Goal: Transaction & Acquisition: Book appointment/travel/reservation

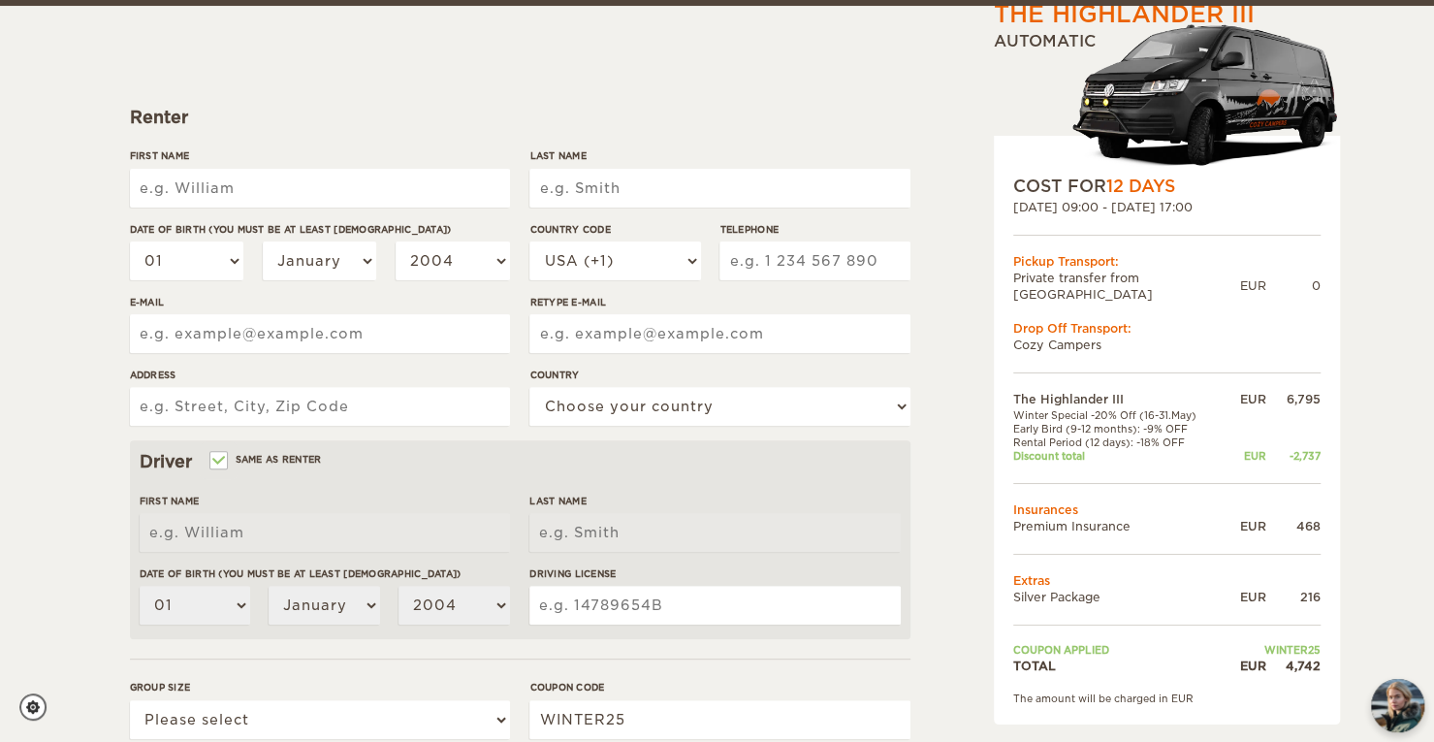
scroll to position [204, 0]
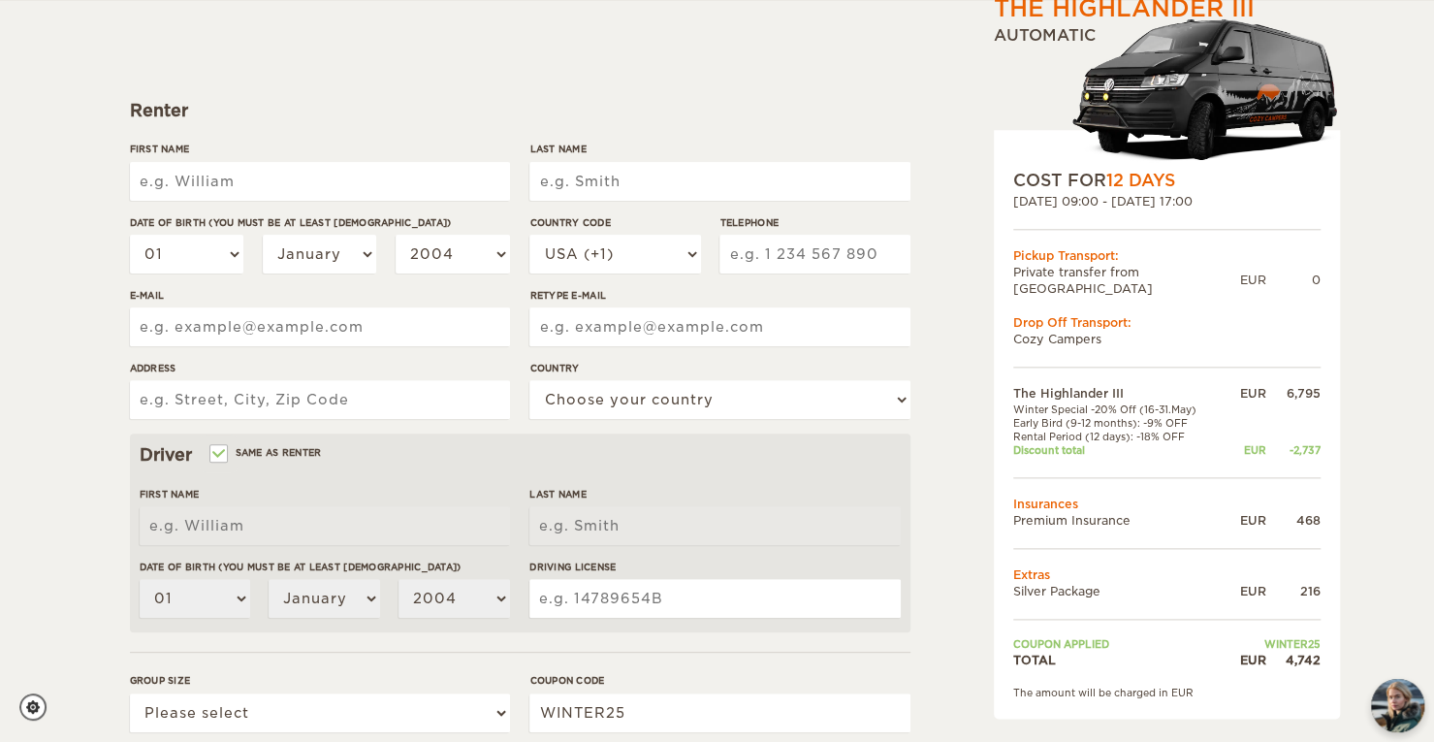
click at [1381, 434] on div "The Highlander III Expand Collapse Total 4,742 EUR Automatic COST FOR 12 Days […" at bounding box center [717, 426] width 1434 height 1260
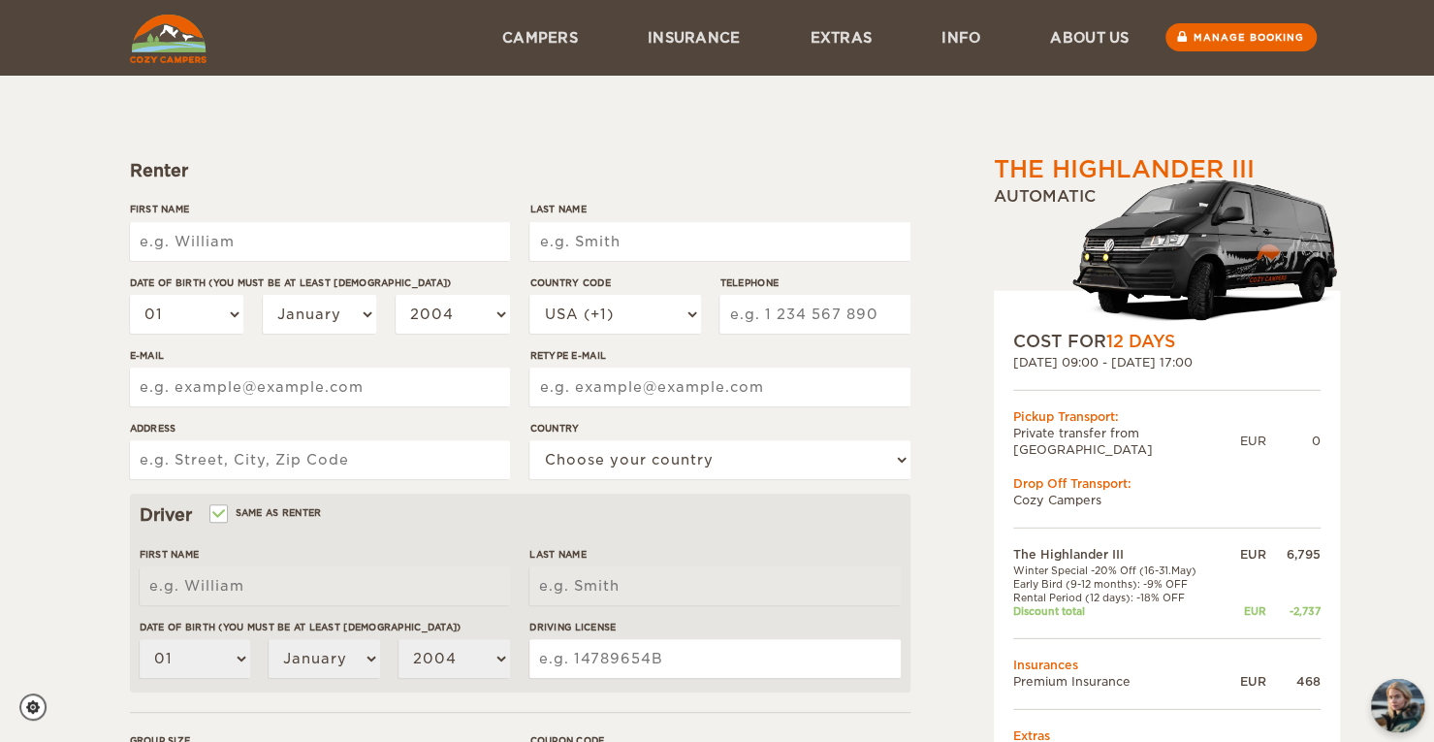
scroll to position [0, 0]
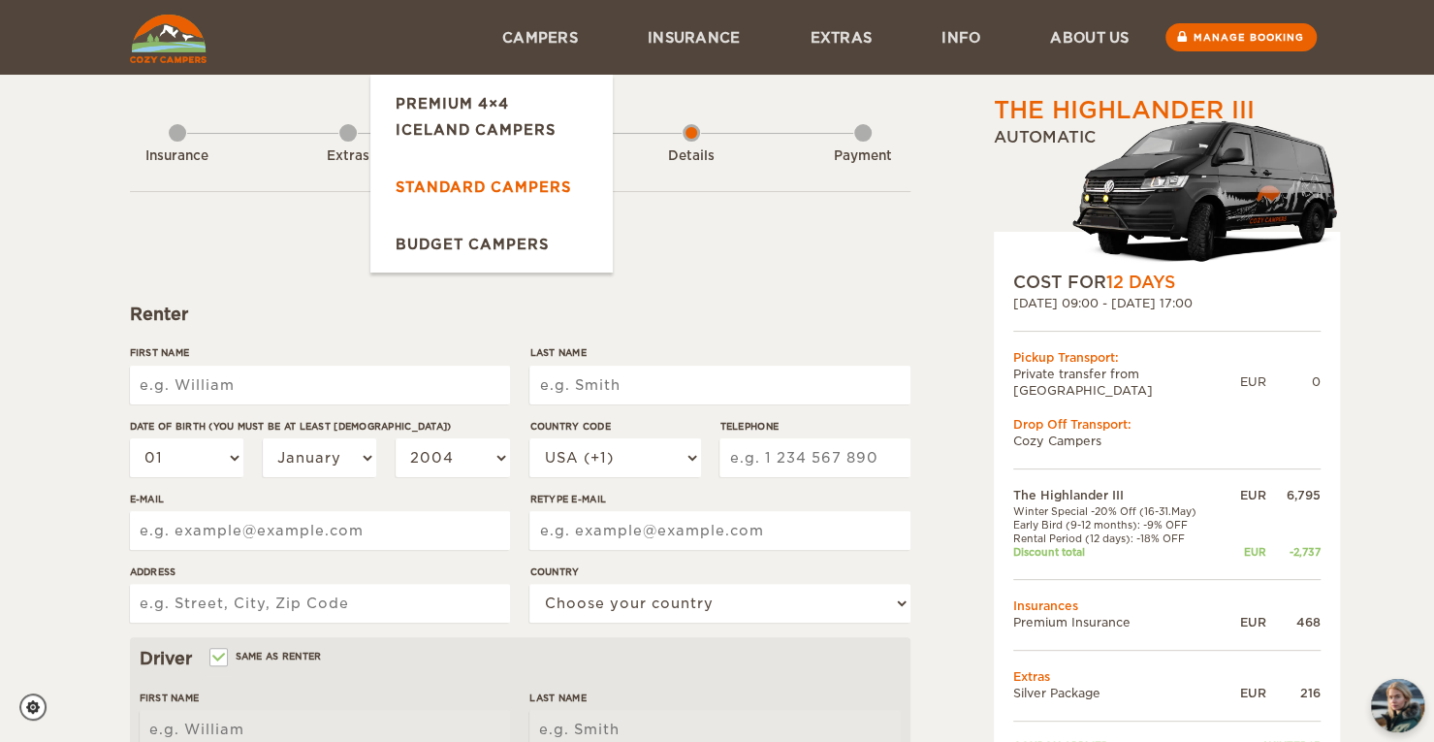
click at [543, 183] on link "Standard Campers" at bounding box center [491, 186] width 242 height 57
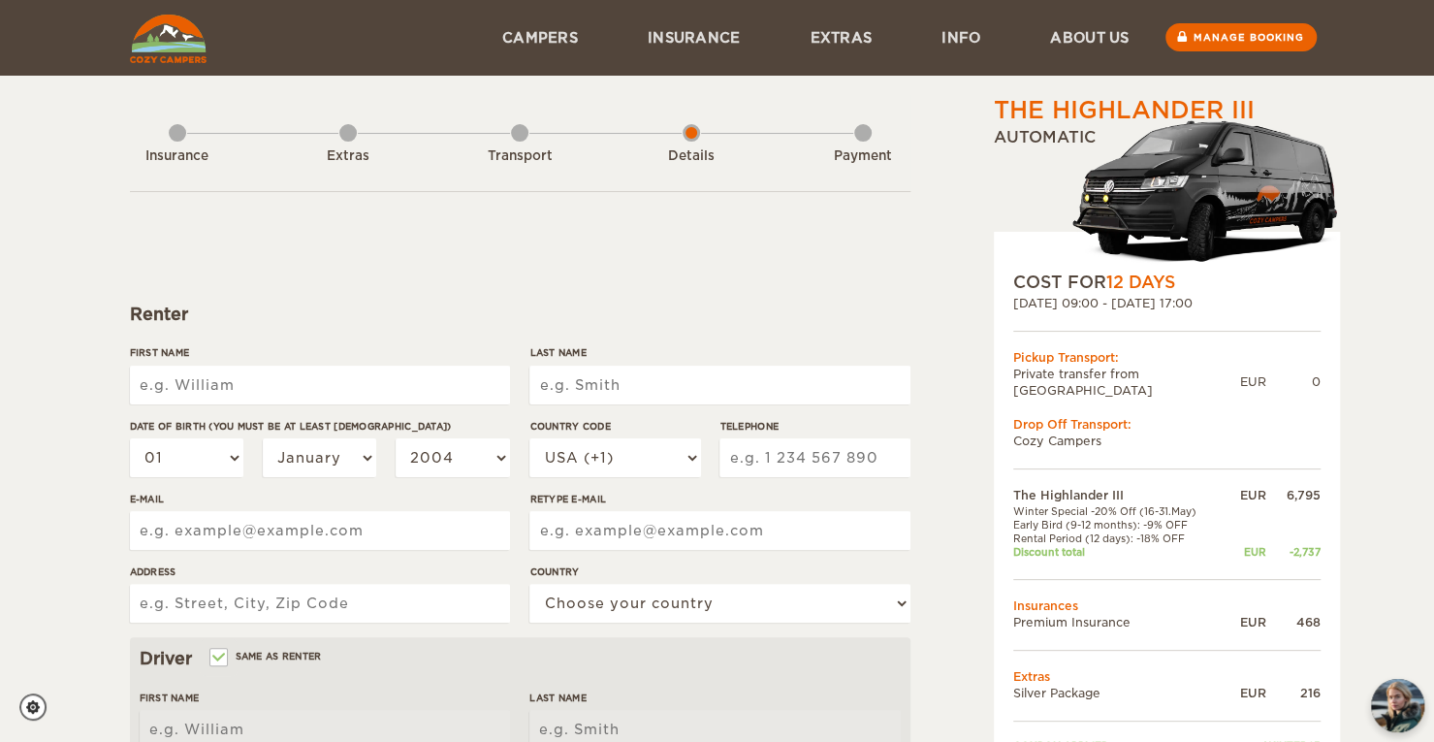
scroll to position [131, 0]
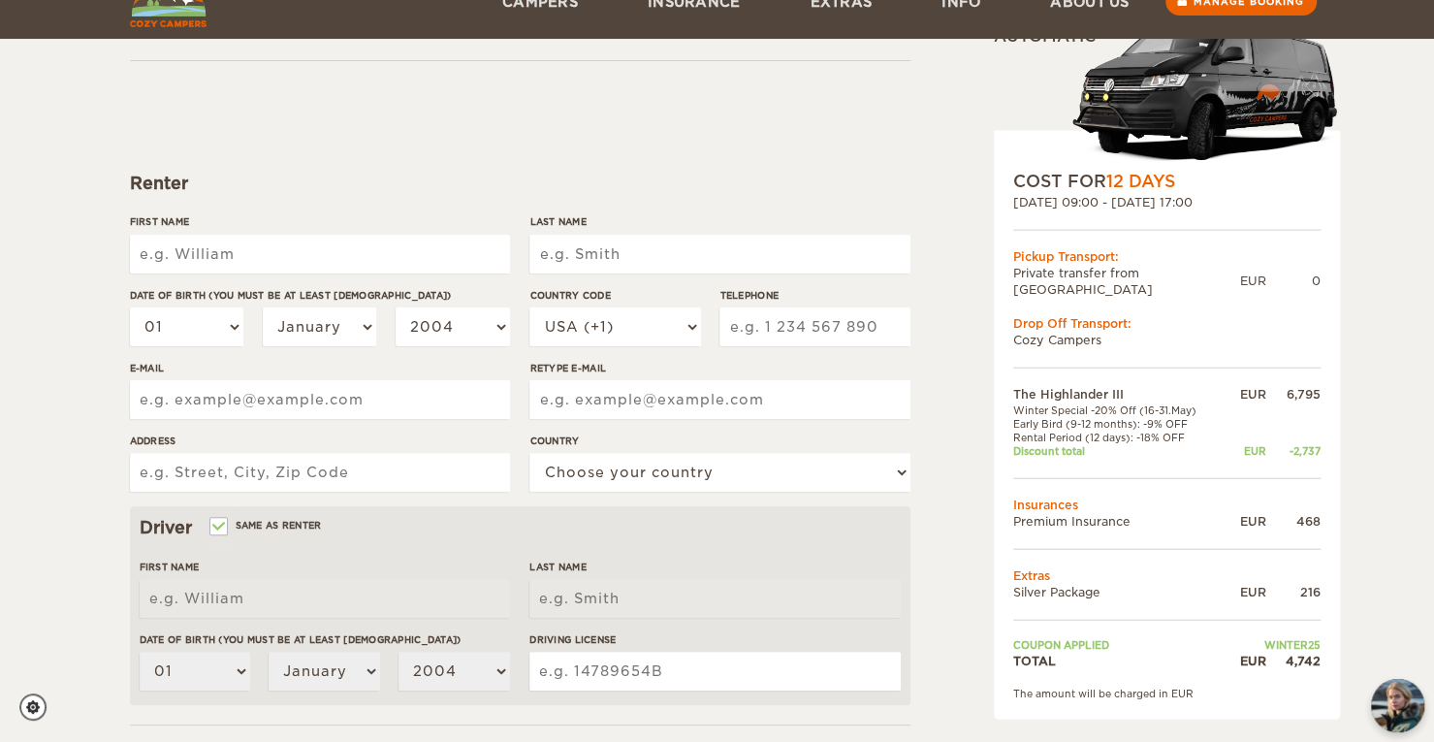
click at [176, 254] on input "First Name" at bounding box center [320, 254] width 380 height 39
type input "Gregory"
type input "Anderson"
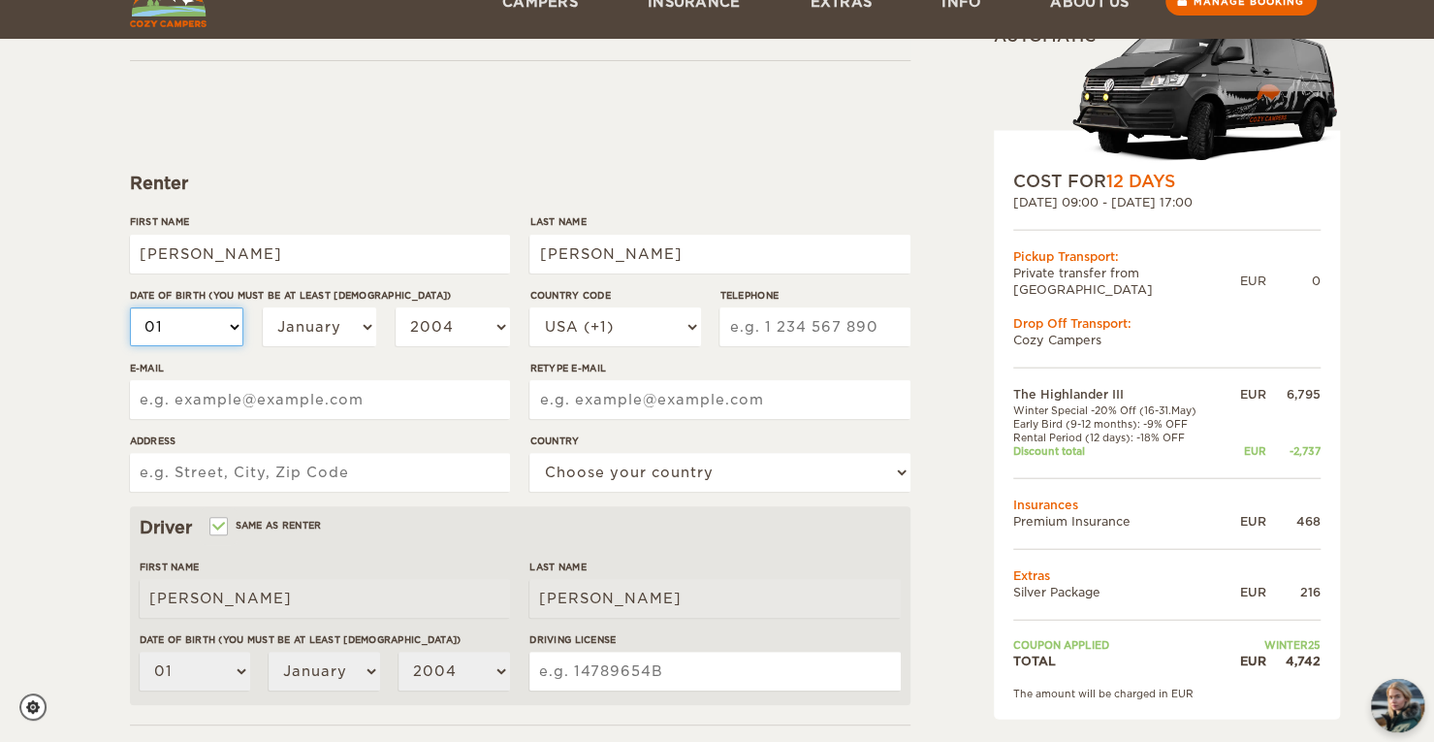
click at [232, 321] on select "01 02 03 04 05 06 07 08 09 10 11 12 13 14 15 16 17 18 19 20 21 22 23 24 25 26 2…" at bounding box center [187, 326] width 114 height 39
select select "16"
click at [130, 307] on select "01 02 03 04 05 06 07 08 09 10 11 12 13 14 15 16 17 18 19 20 21 22 23 24 25 26 2…" at bounding box center [187, 326] width 114 height 39
select select "16"
click at [499, 331] on select "2004 2003 2002 2001 2000 1999 1998 1997 1996 1995 1994 1993 1992 1991 1990 1989…" at bounding box center [453, 326] width 114 height 39
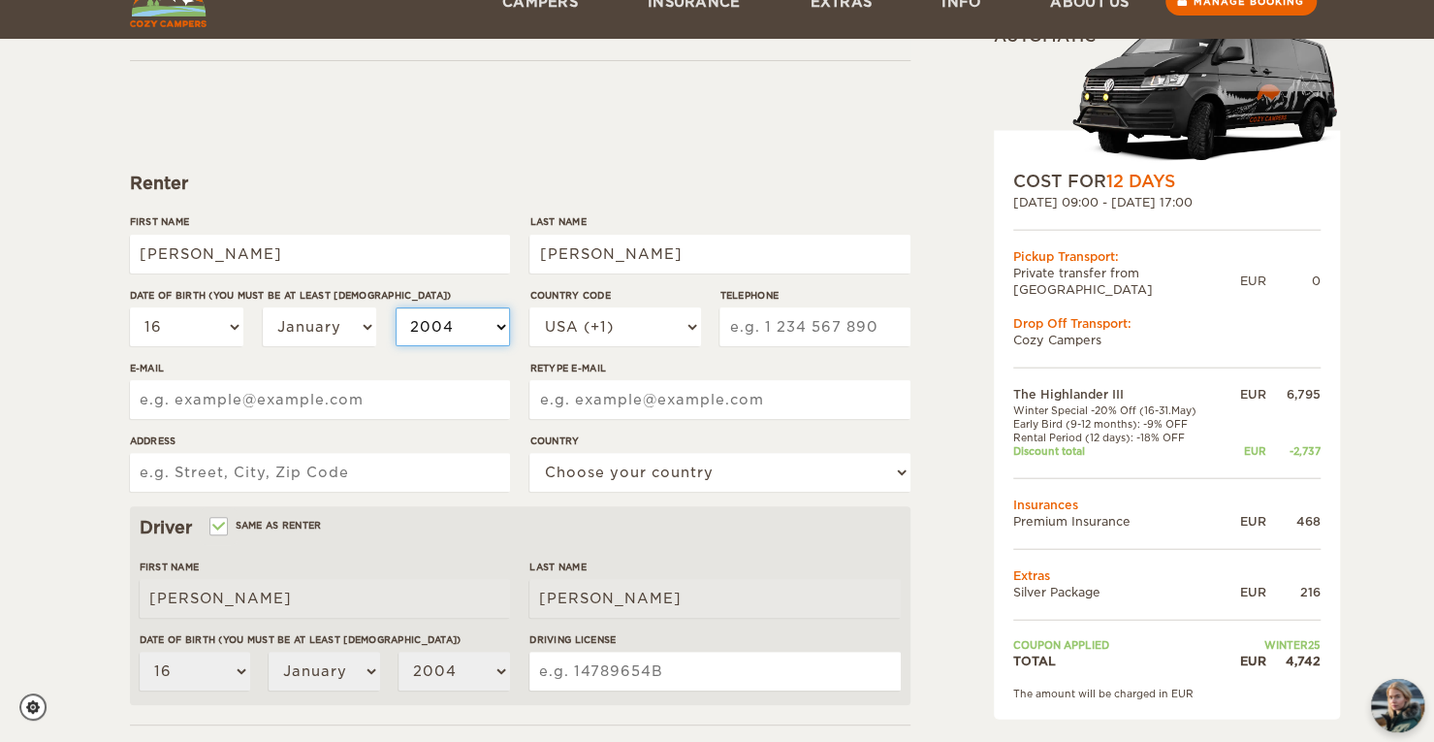
select select "1972"
click at [396, 307] on select "2004 2003 2002 2001 2000 1999 1998 1997 1996 1995 1994 1993 1992 1991 1990 1989…" at bounding box center [453, 326] width 114 height 39
select select "1972"
click at [771, 319] on input "Telephone" at bounding box center [814, 326] width 190 height 39
type input "6"
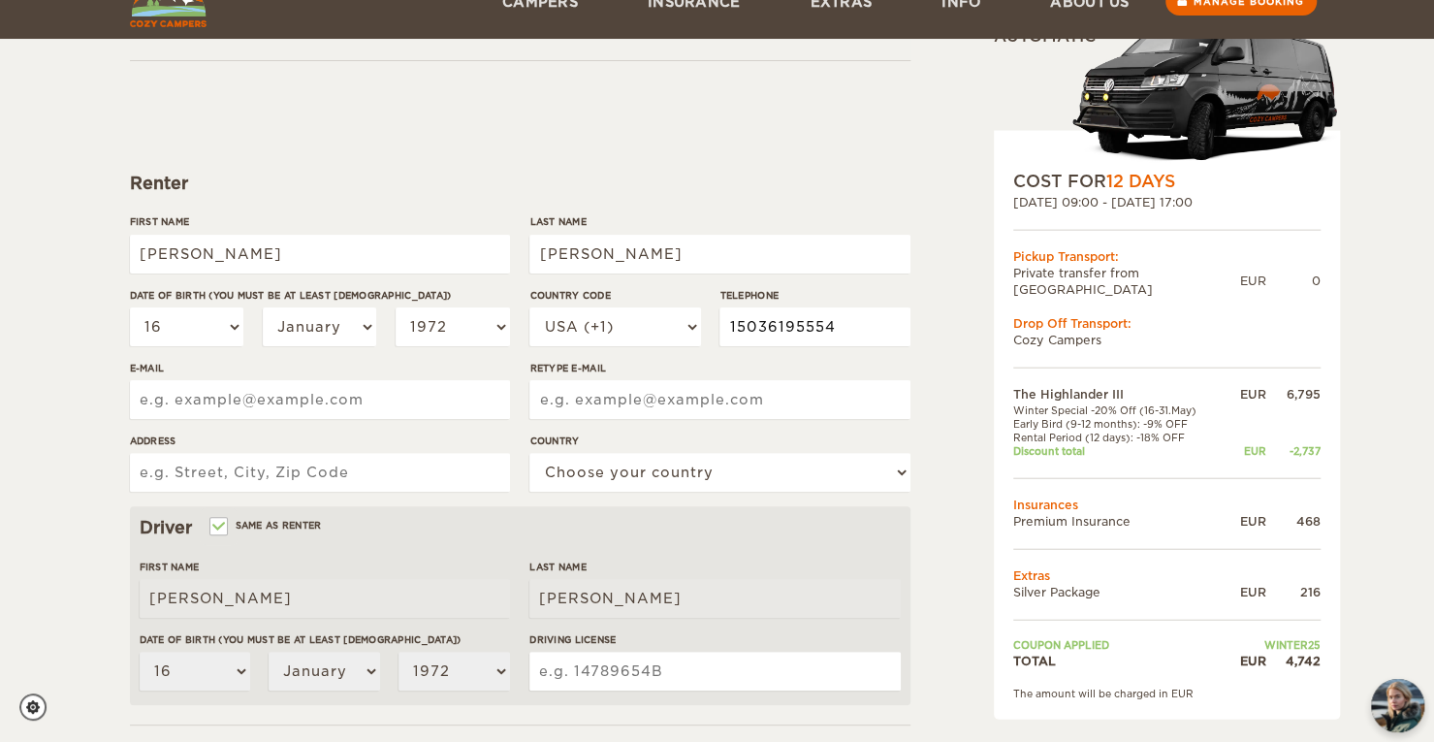
type input "15036195554"
click at [355, 398] on input "E-mail" at bounding box center [320, 399] width 380 height 39
type input "gregjodi95@frontier.com"
type input "22873 East Carriage Way"
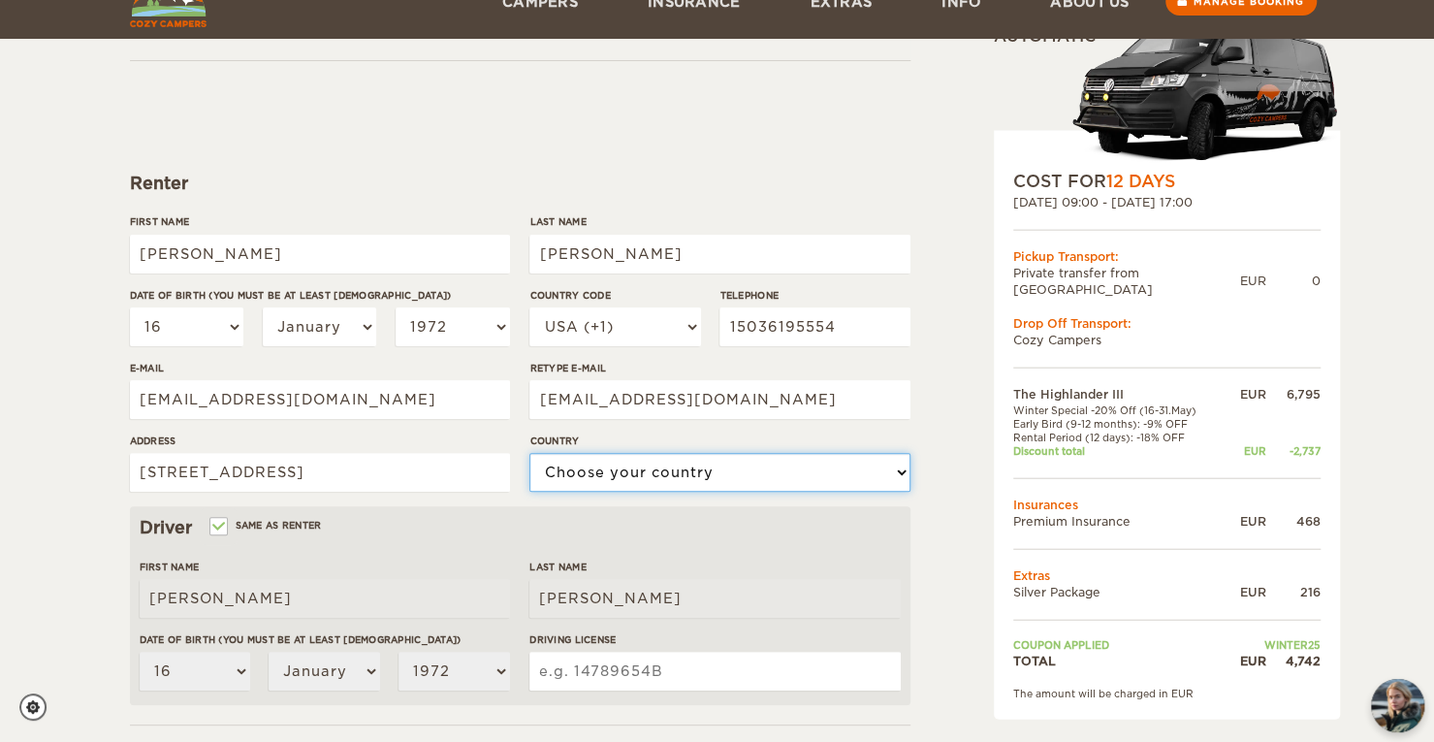
select select "222"
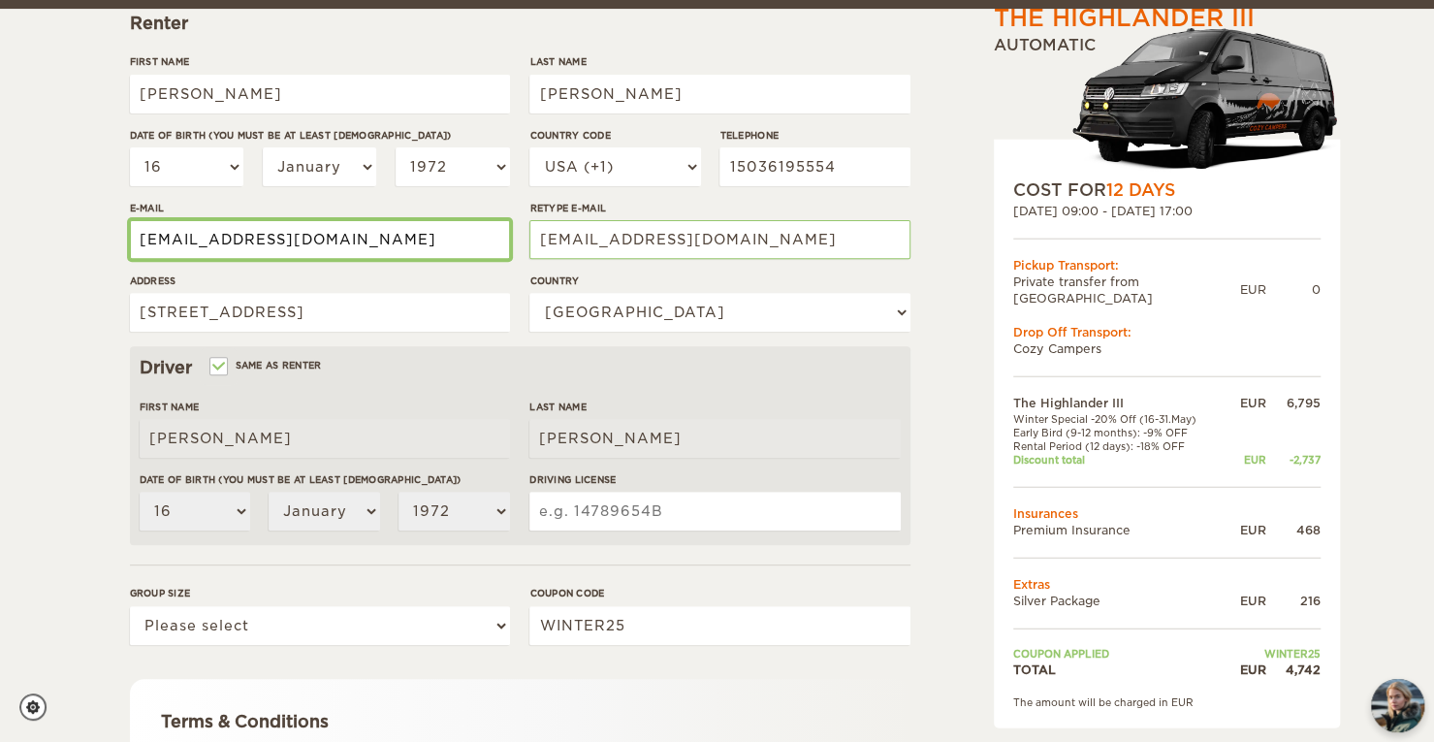
scroll to position [300, 0]
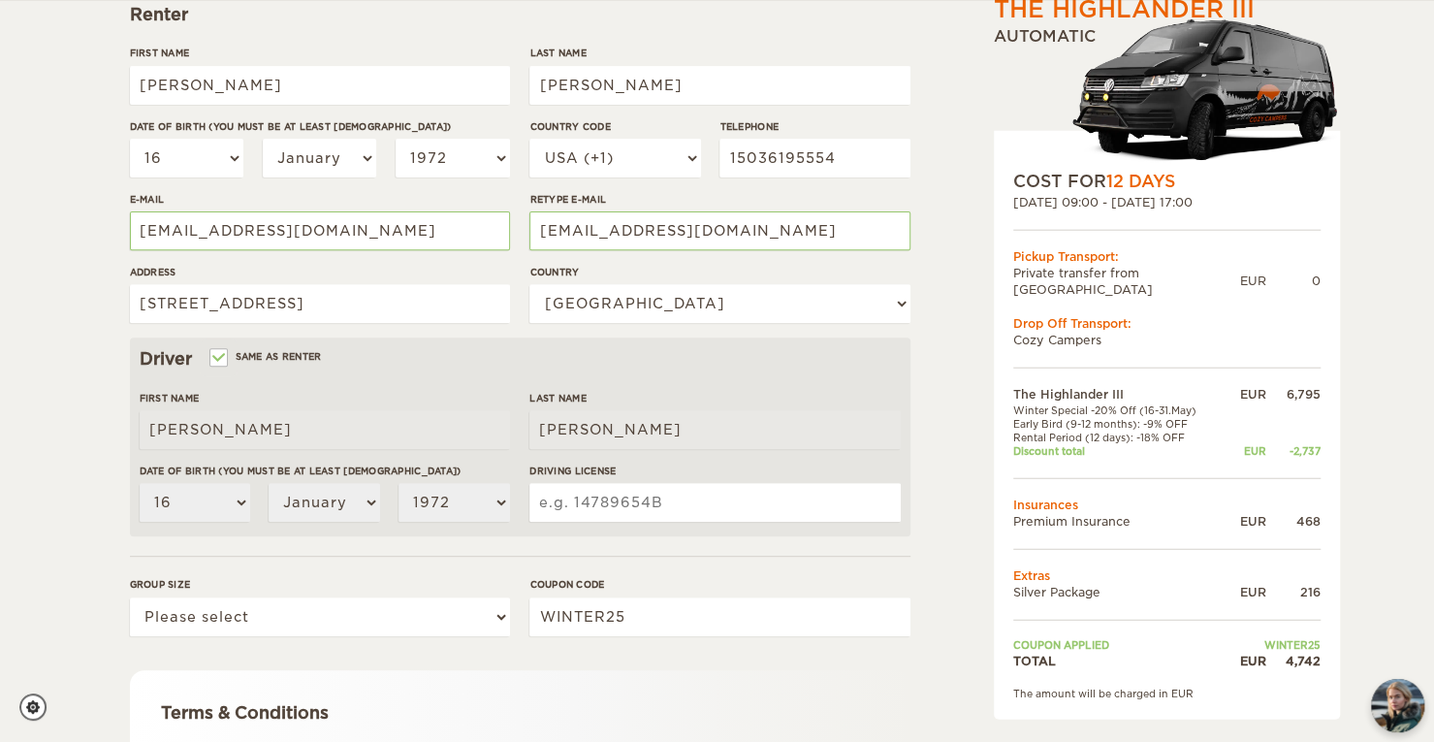
click at [609, 504] on input "Driving License" at bounding box center [714, 502] width 370 height 39
click at [619, 492] on input "Driving License" at bounding box center [714, 502] width 370 height 39
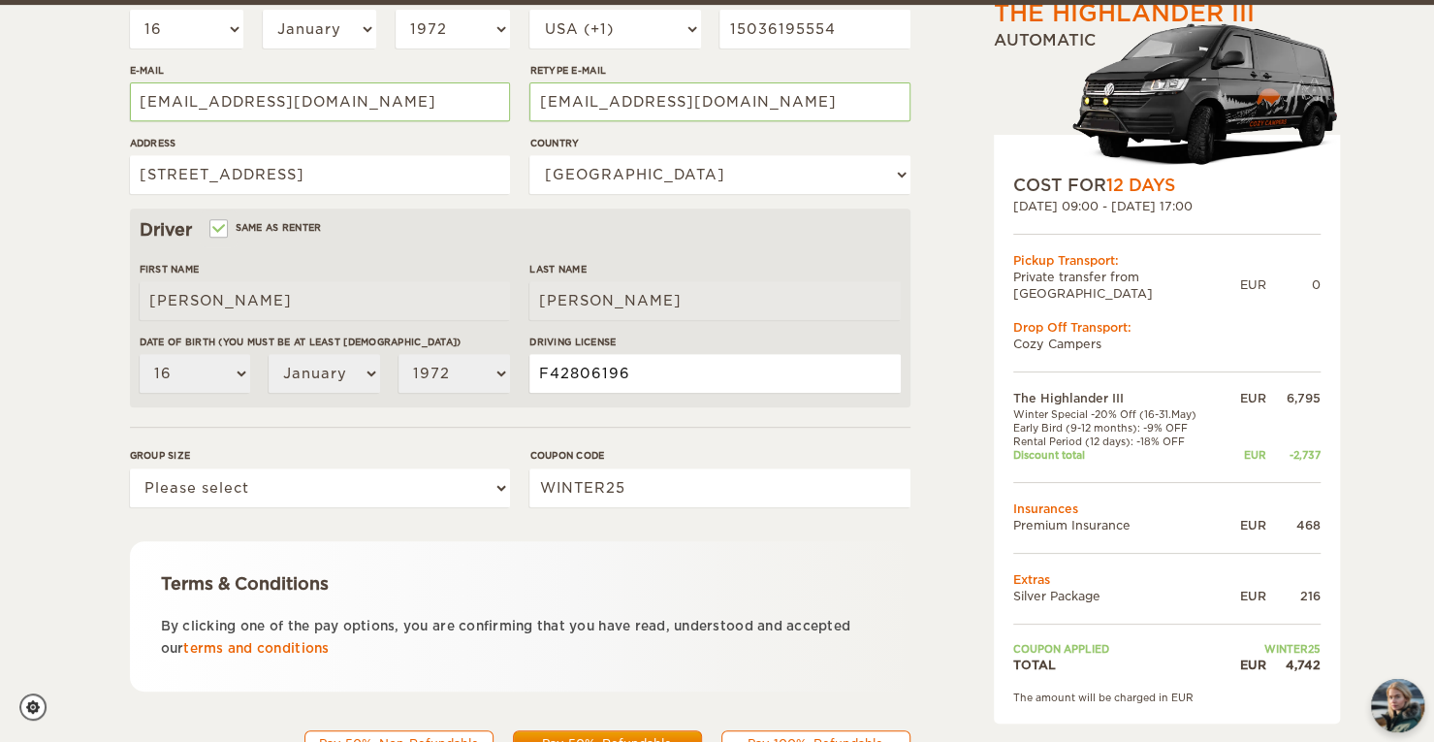
scroll to position [439, 0]
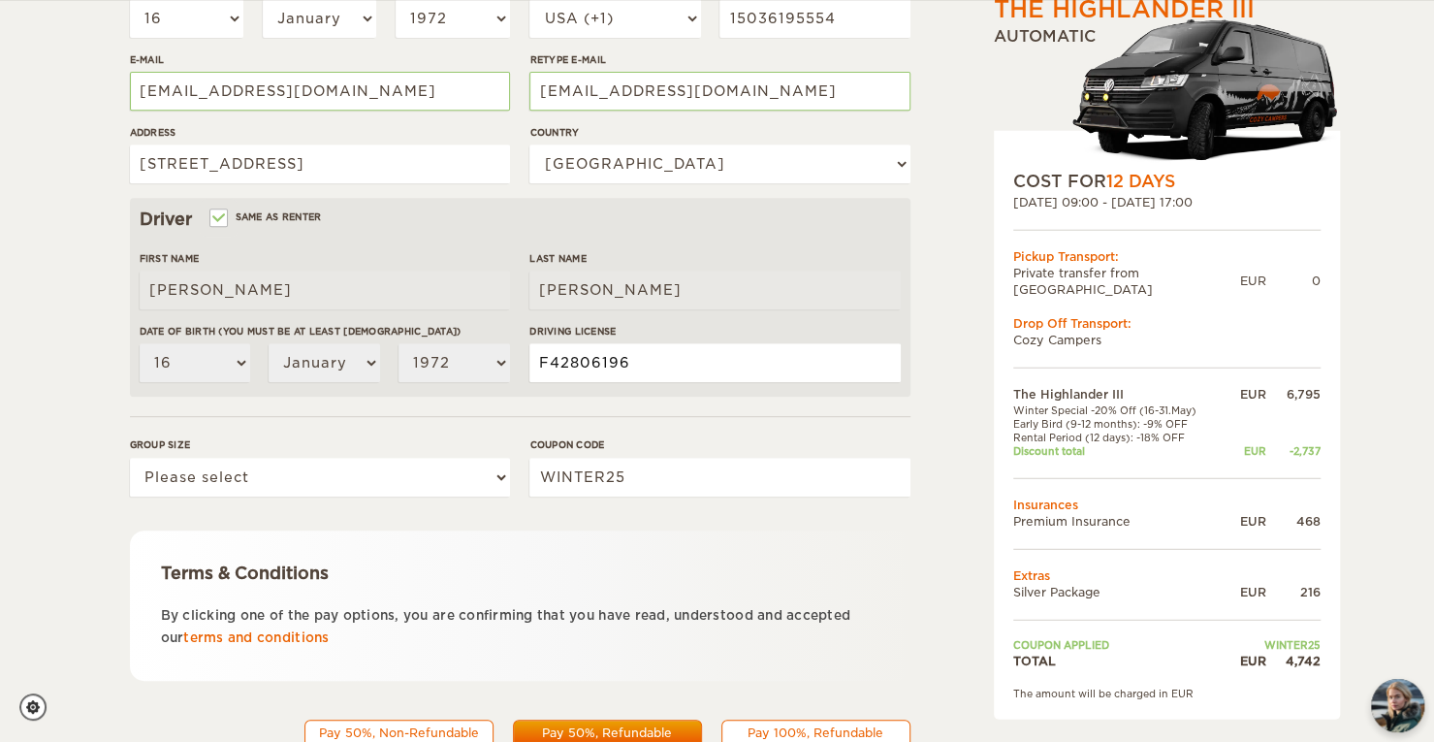
type input "F42806196"
click at [376, 481] on select "Please select 1 2 3" at bounding box center [320, 477] width 380 height 39
select select "2"
click at [130, 458] on select "Please select 1 2 3" at bounding box center [320, 477] width 380 height 39
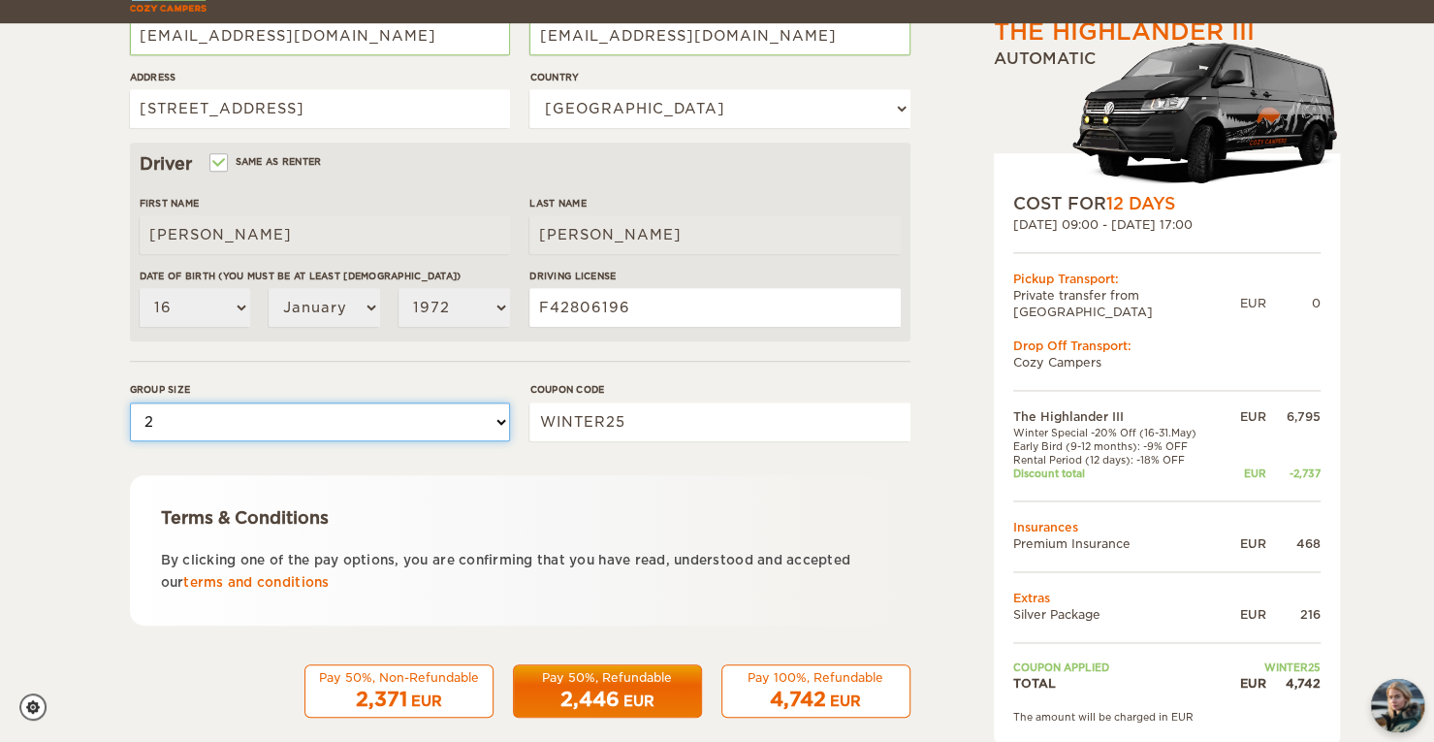
scroll to position [518, 0]
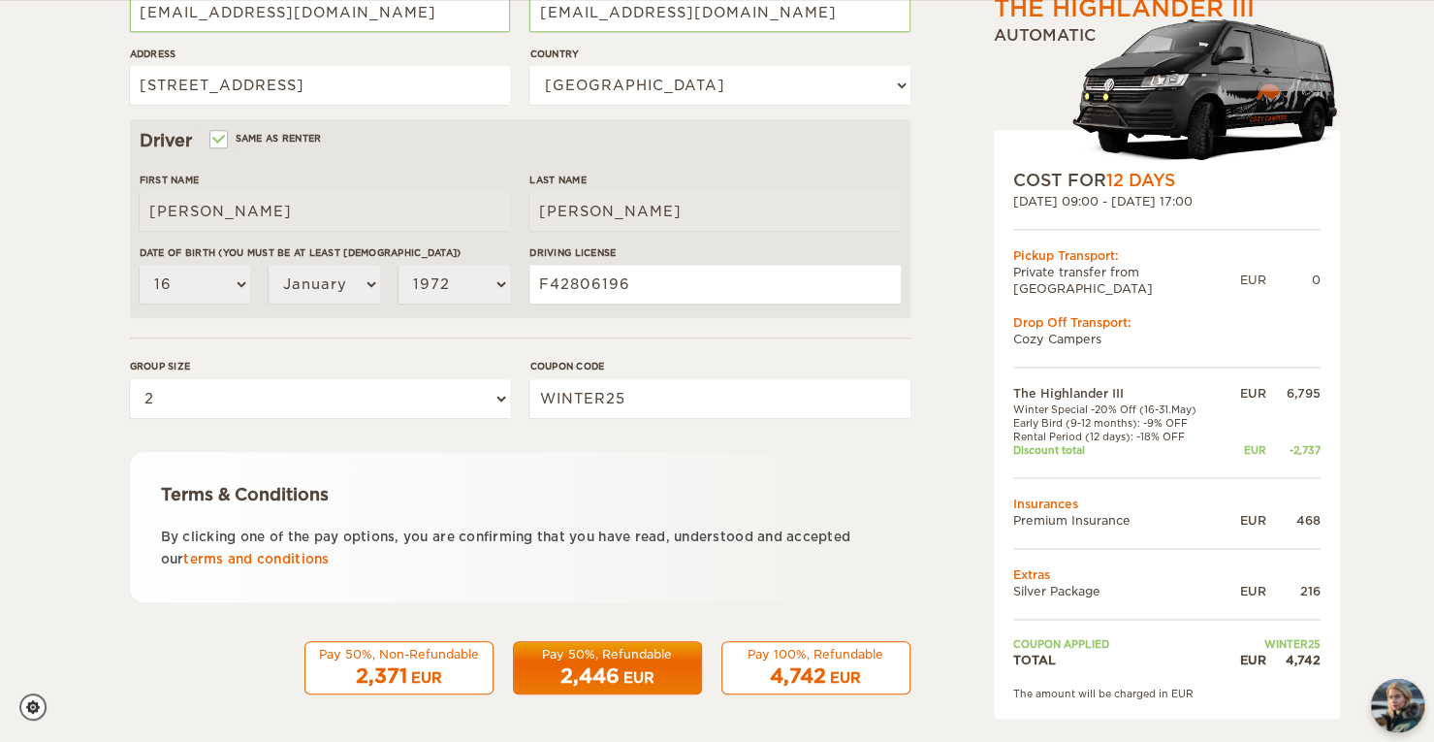
click at [621, 664] on div "2,446 EUR" at bounding box center [608, 676] width 164 height 28
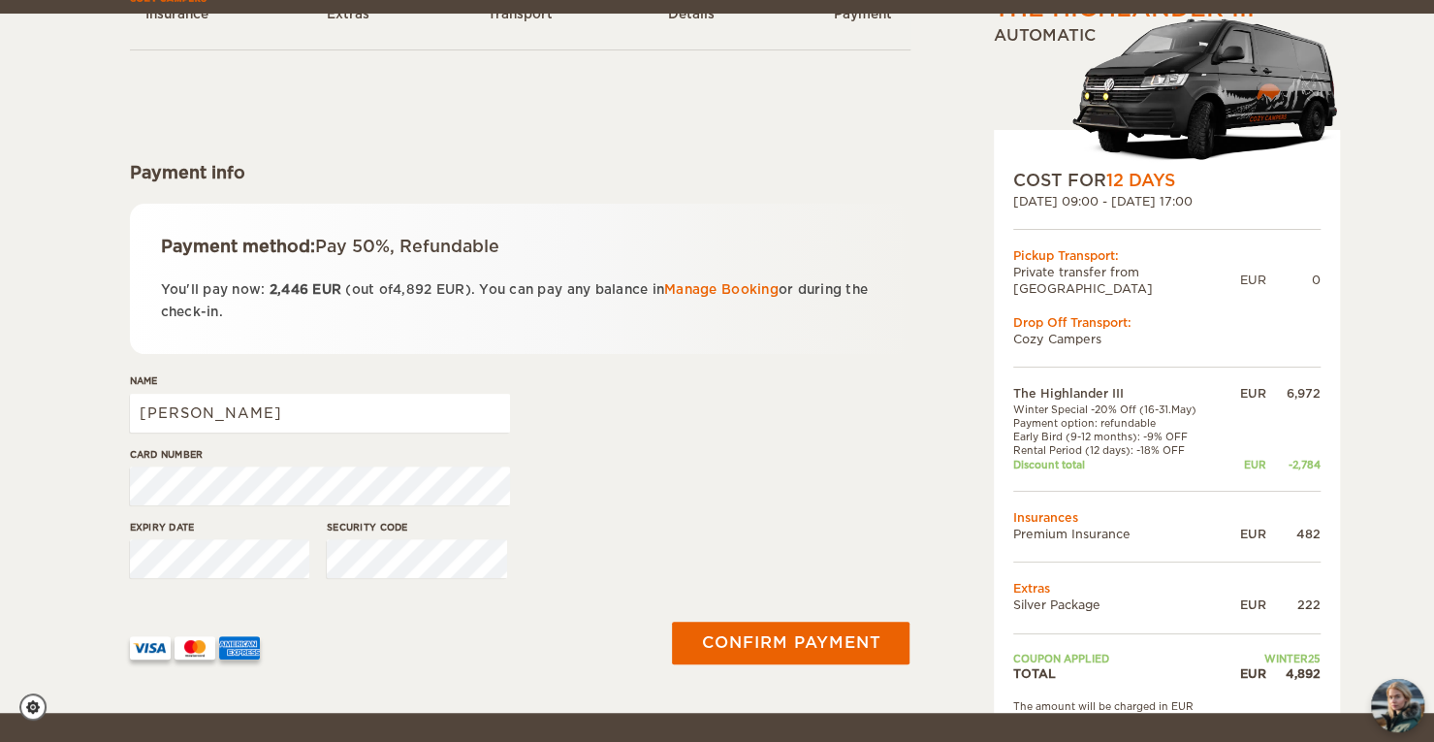
scroll to position [158, 0]
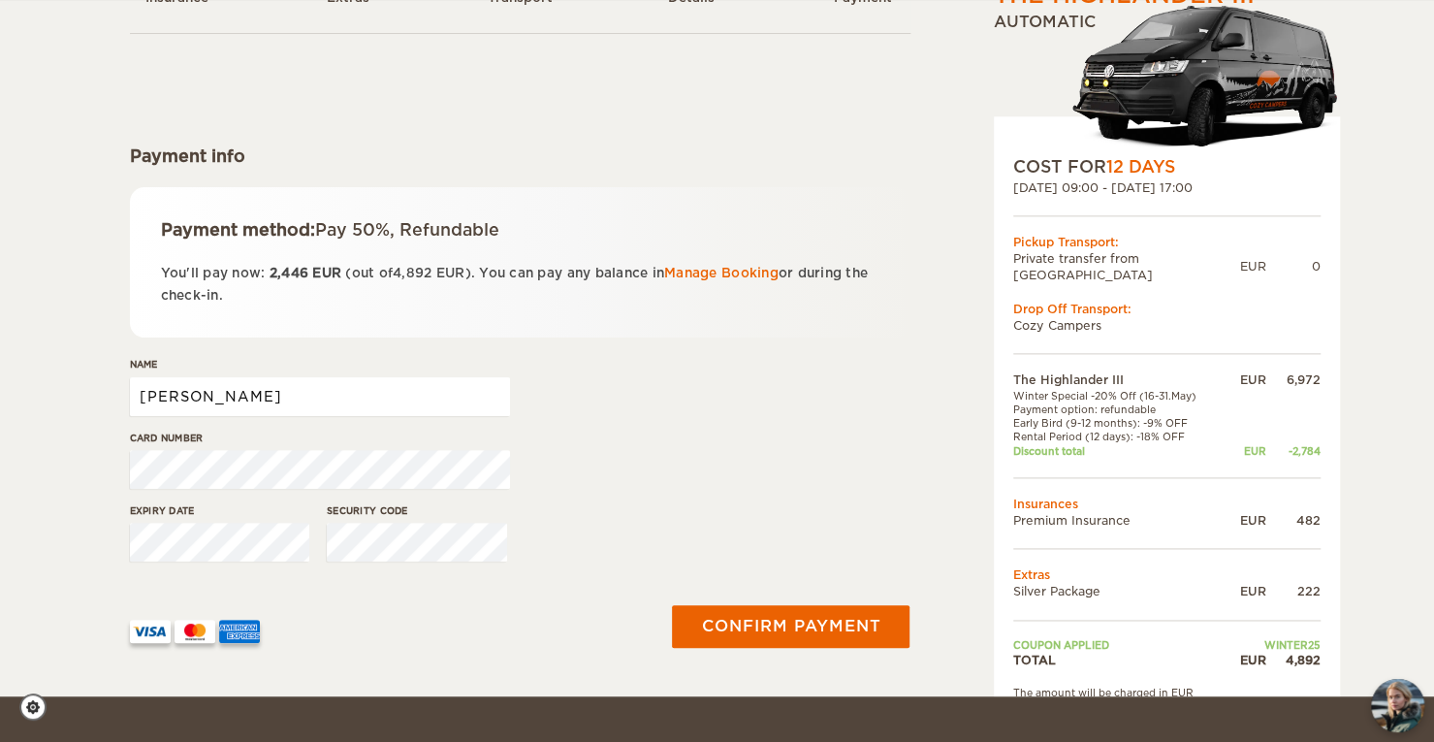
click at [283, 385] on input "[PERSON_NAME]" at bounding box center [320, 396] width 380 height 39
type input "[PERSON_NAME]"
click at [176, 585] on div at bounding box center [386, 624] width 536 height 96
click at [778, 565] on div "Expiry date Security code" at bounding box center [520, 539] width 781 height 73
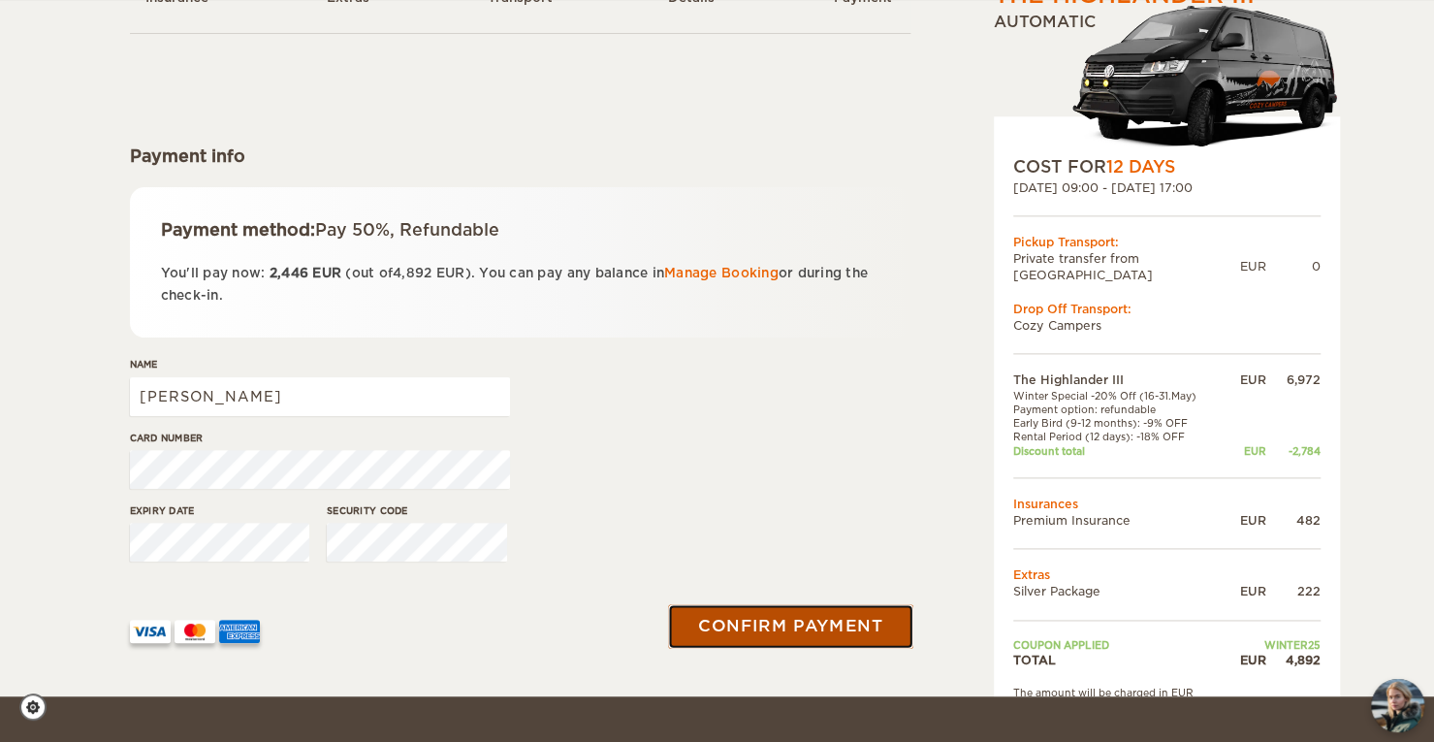
click at [799, 638] on button "Confirm payment" at bounding box center [791, 627] width 244 height 44
